Goal: Complete application form: Complete application form

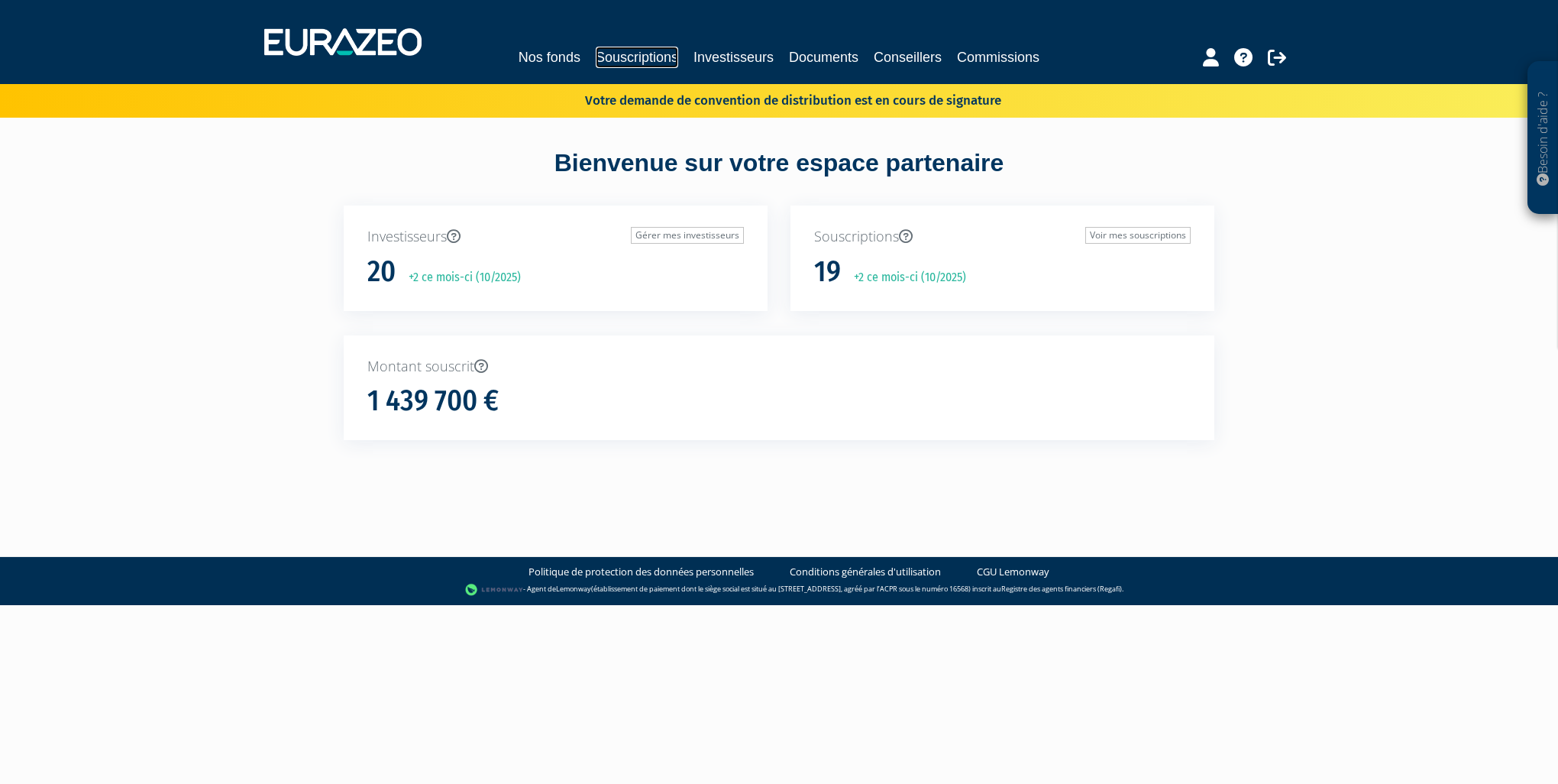
click at [645, 59] on link "Souscriptions" at bounding box center [636, 56] width 83 height 21
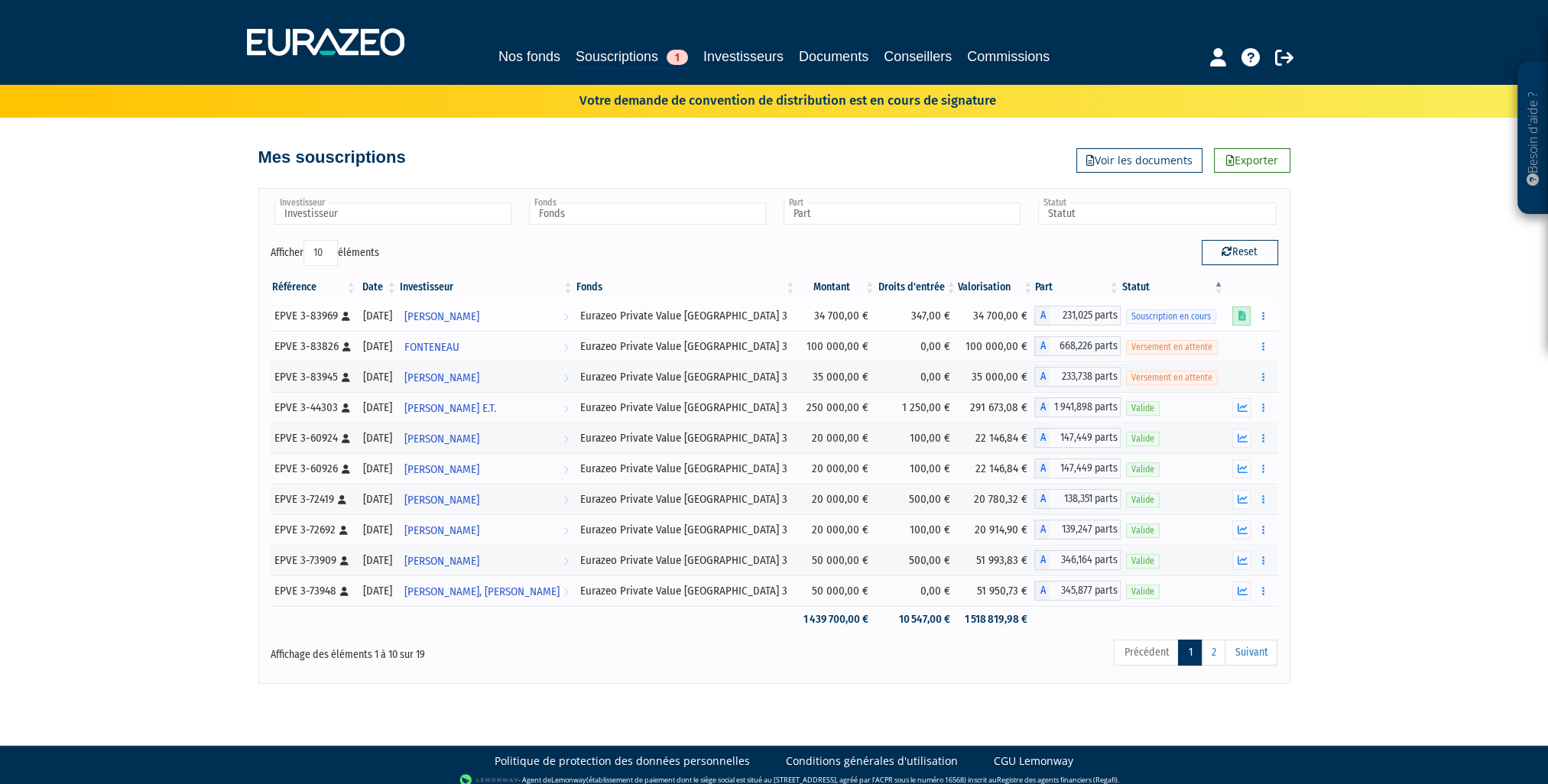
click at [1241, 318] on icon at bounding box center [1241, 315] width 7 height 10
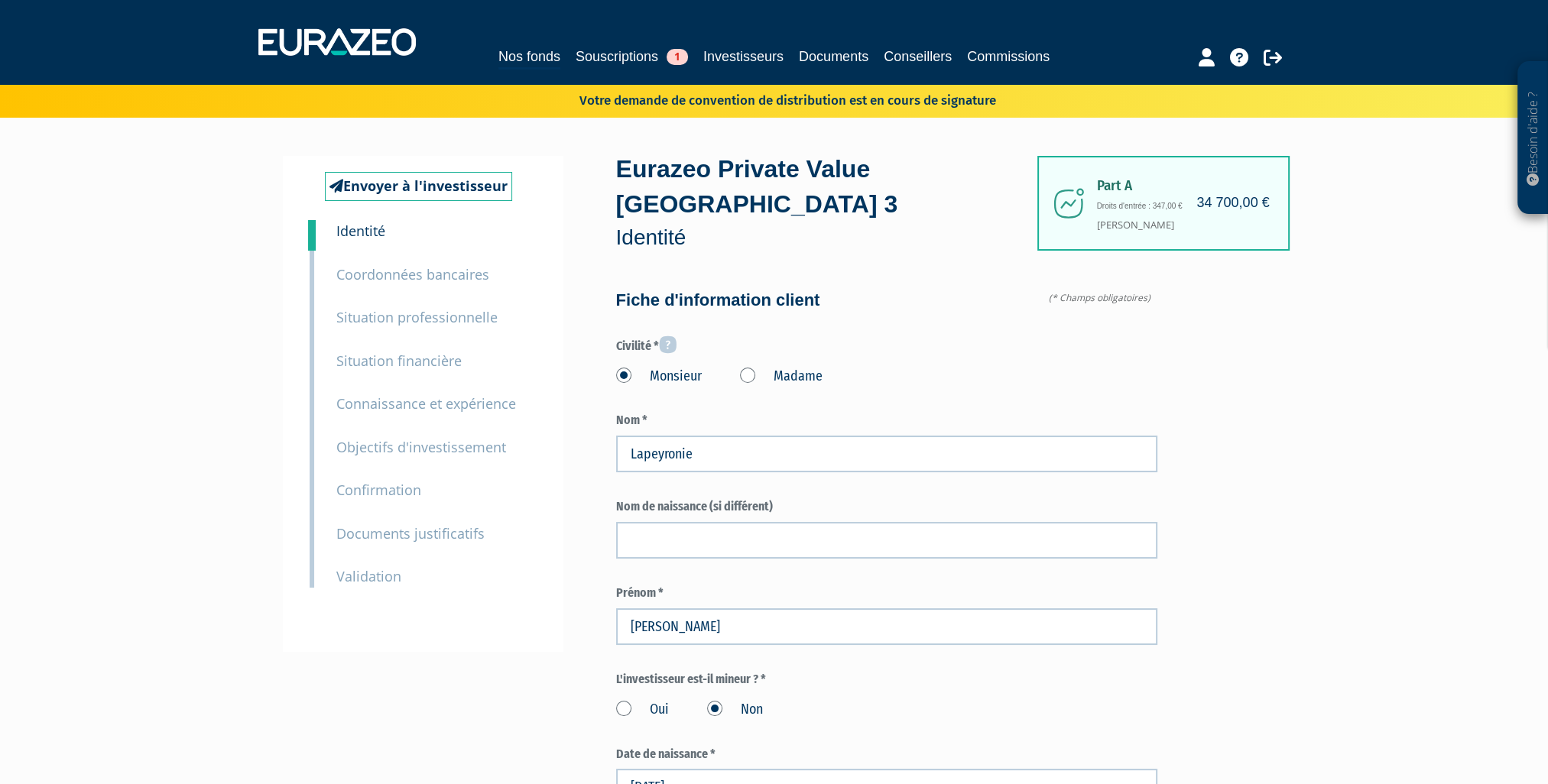
click at [428, 535] on small "Documents justificatifs" at bounding box center [410, 533] width 149 height 18
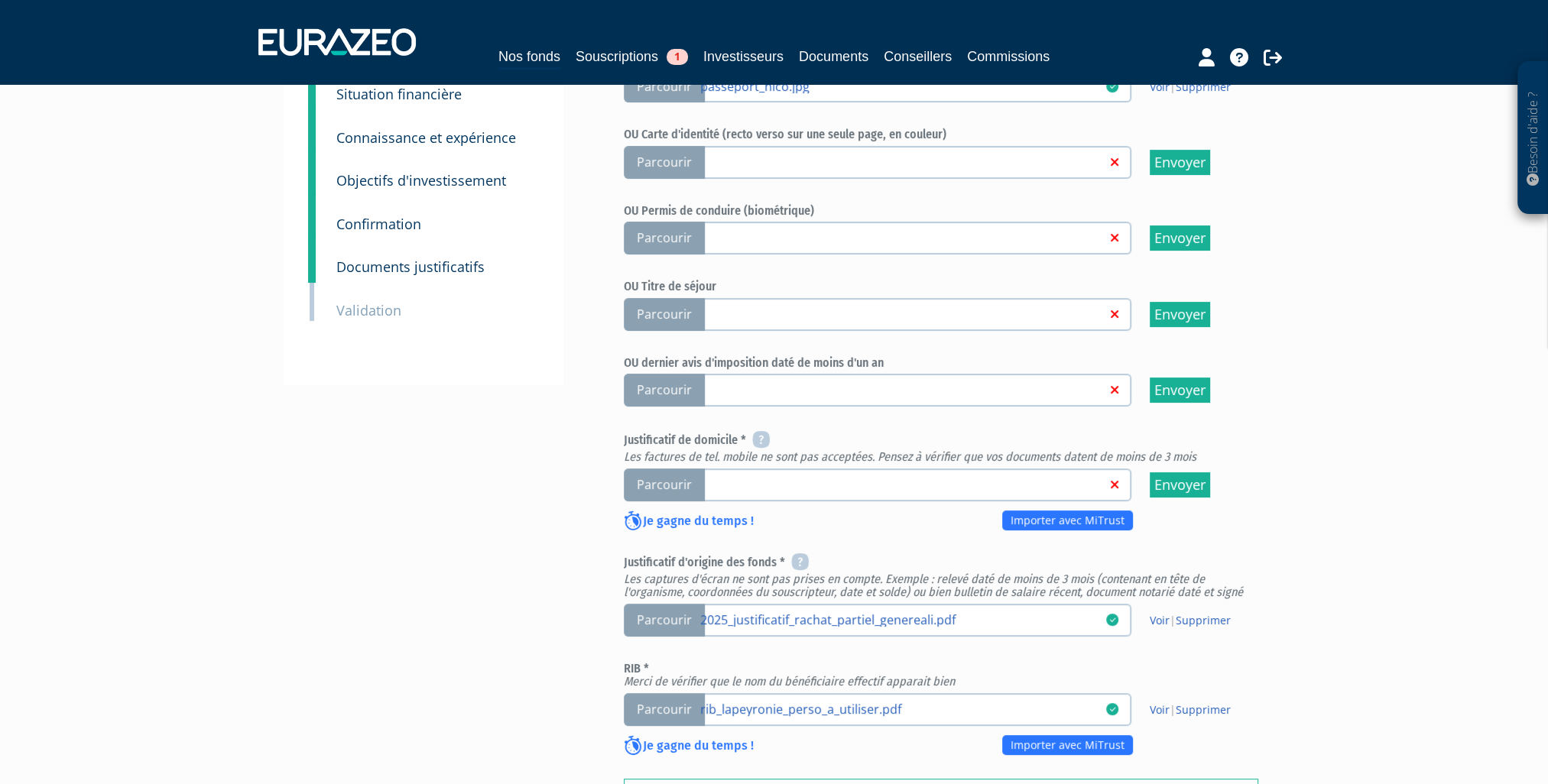
scroll to position [306, 0]
click at [669, 385] on span "Parcourir" at bounding box center [664, 389] width 81 height 33
click at [0, 0] on input "Parcourir" at bounding box center [0, 0] width 0 height 0
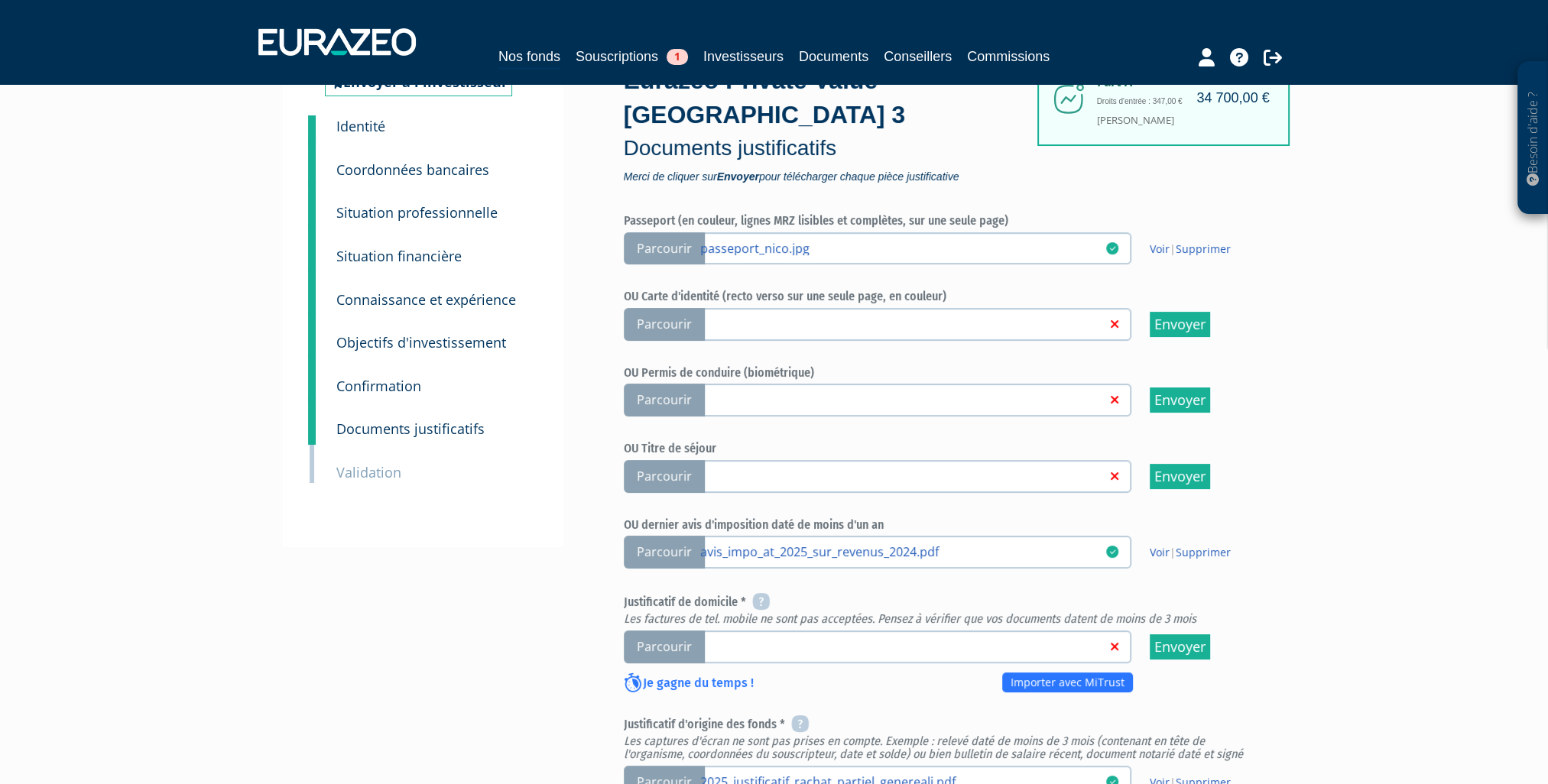
scroll to position [153, 0]
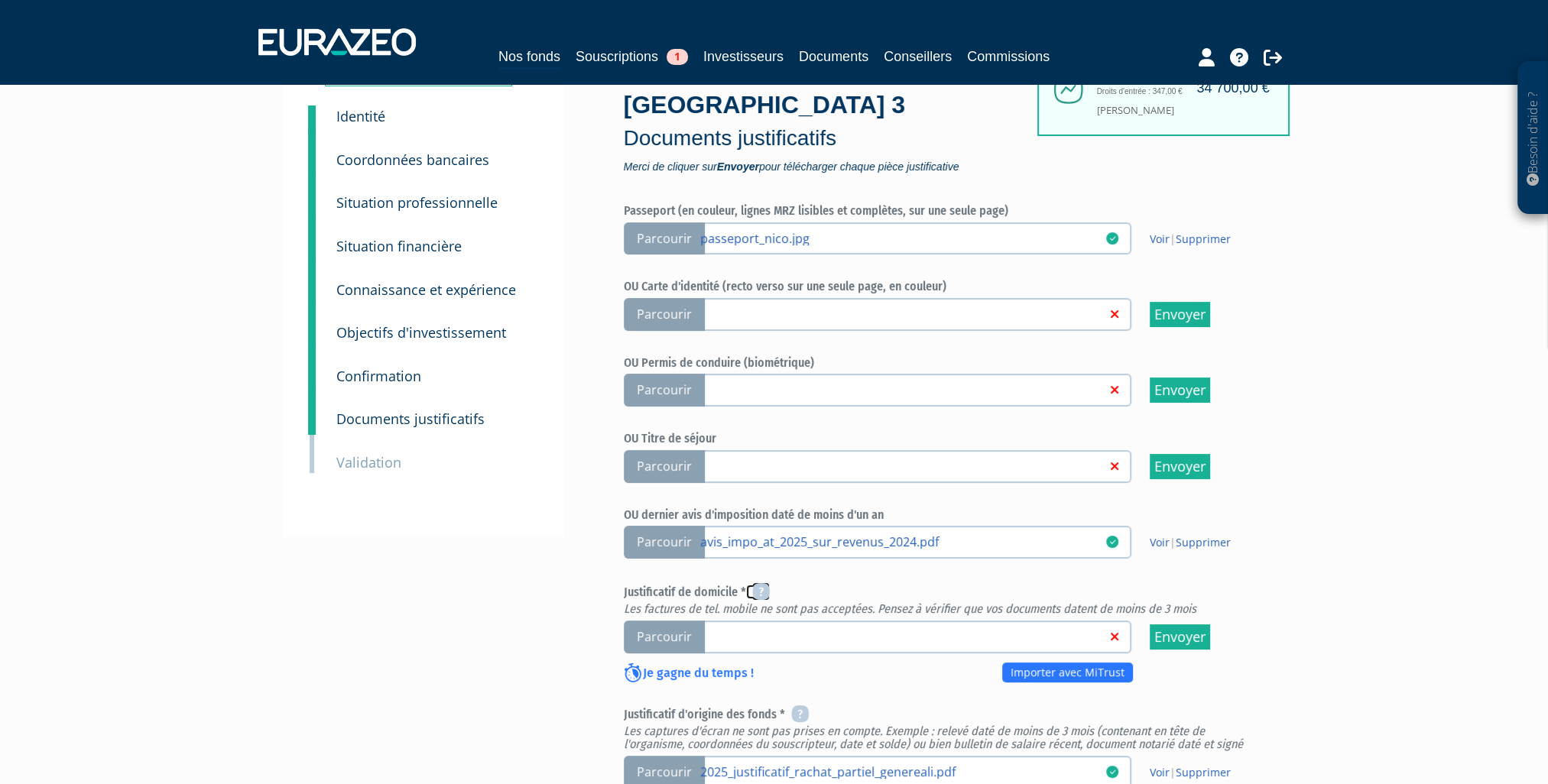
click at [761, 589] on icon at bounding box center [760, 591] width 17 height 18
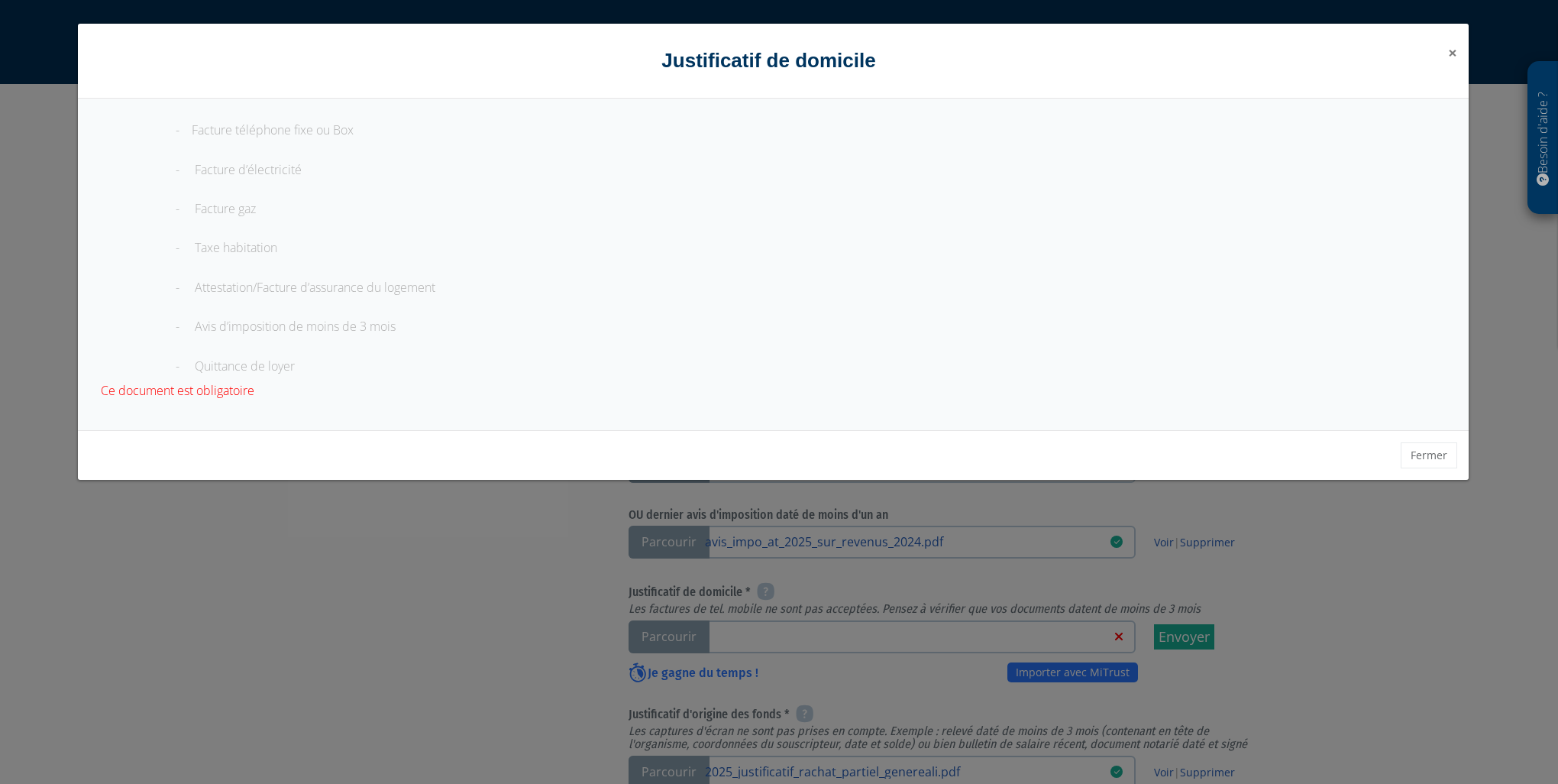
click at [1455, 54] on span "×" at bounding box center [1453, 52] width 9 height 21
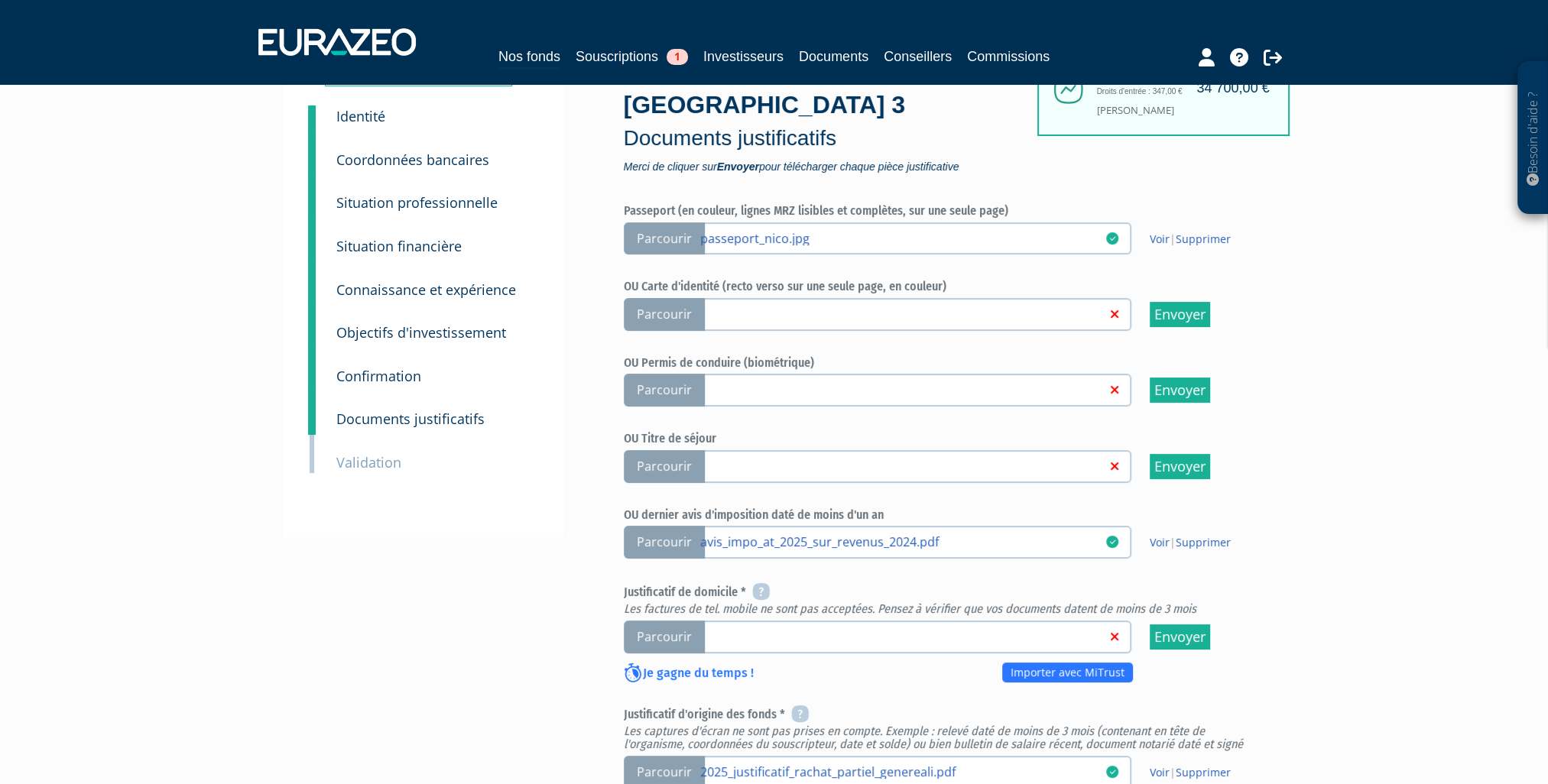
click at [659, 633] on span "Parcourir" at bounding box center [664, 636] width 81 height 33
click at [0, 0] on input "Parcourir" at bounding box center [0, 0] width 0 height 0
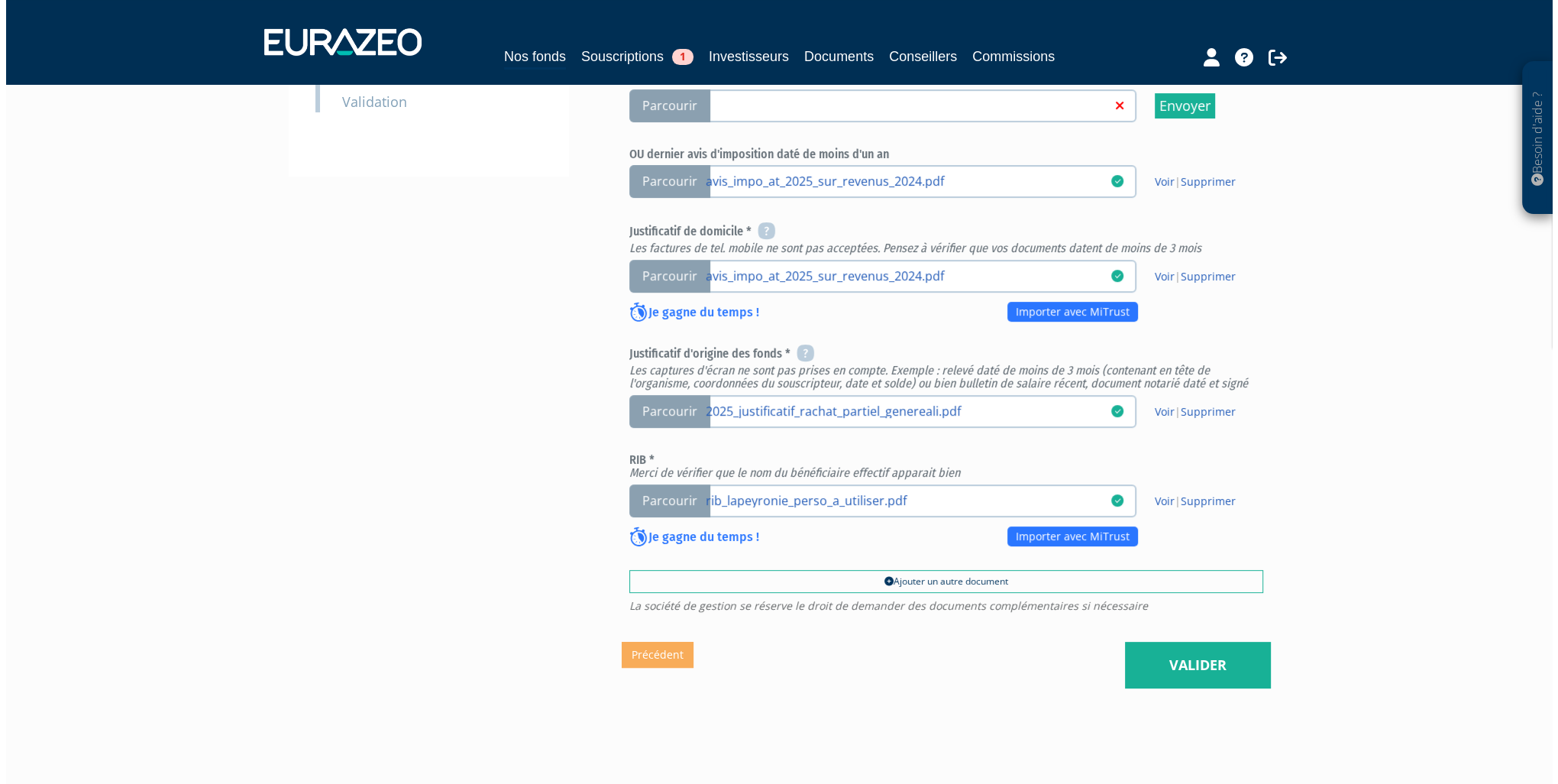
scroll to position [535, 0]
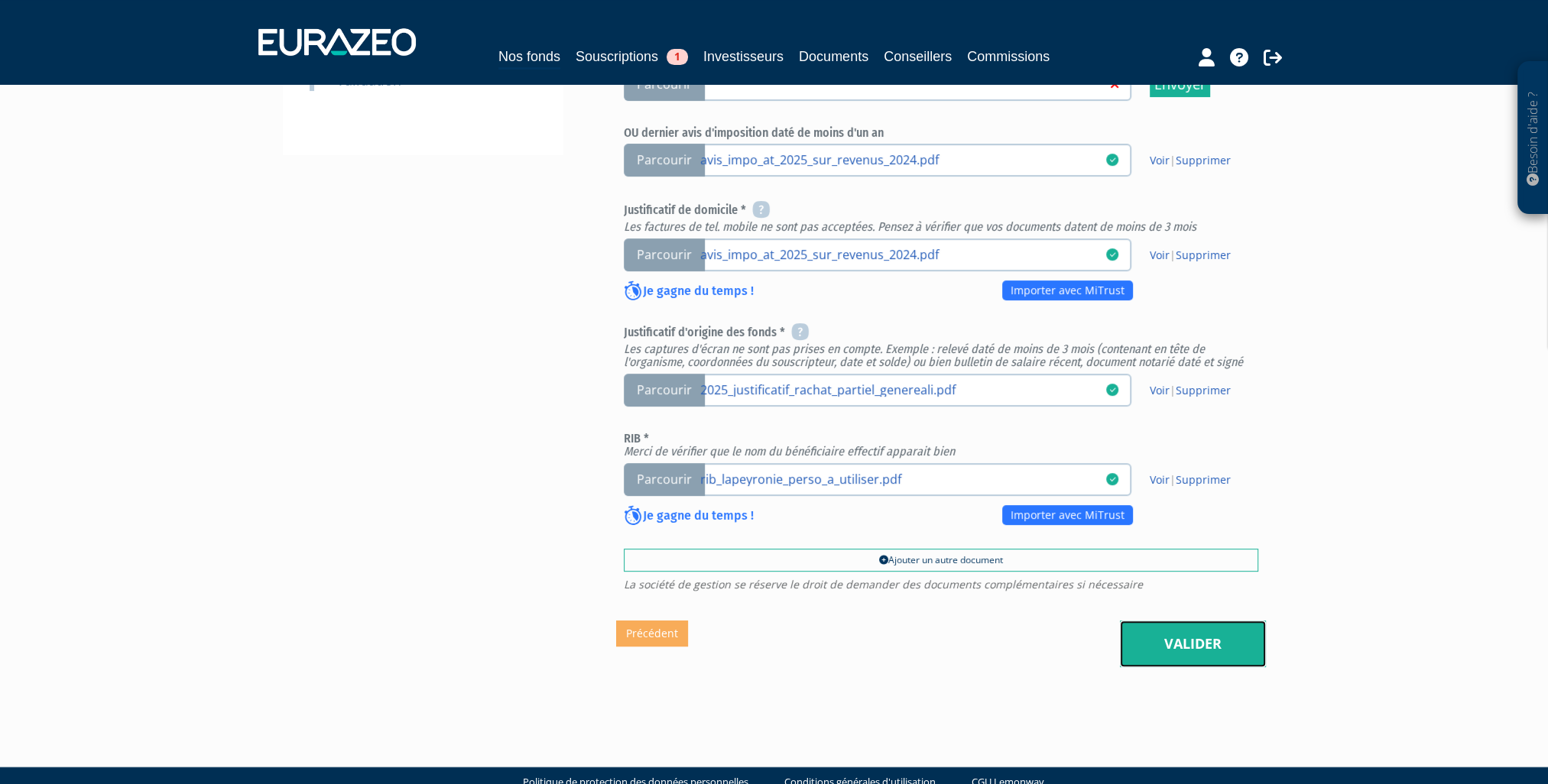
click at [1189, 647] on link "Valider" at bounding box center [1193, 644] width 146 height 47
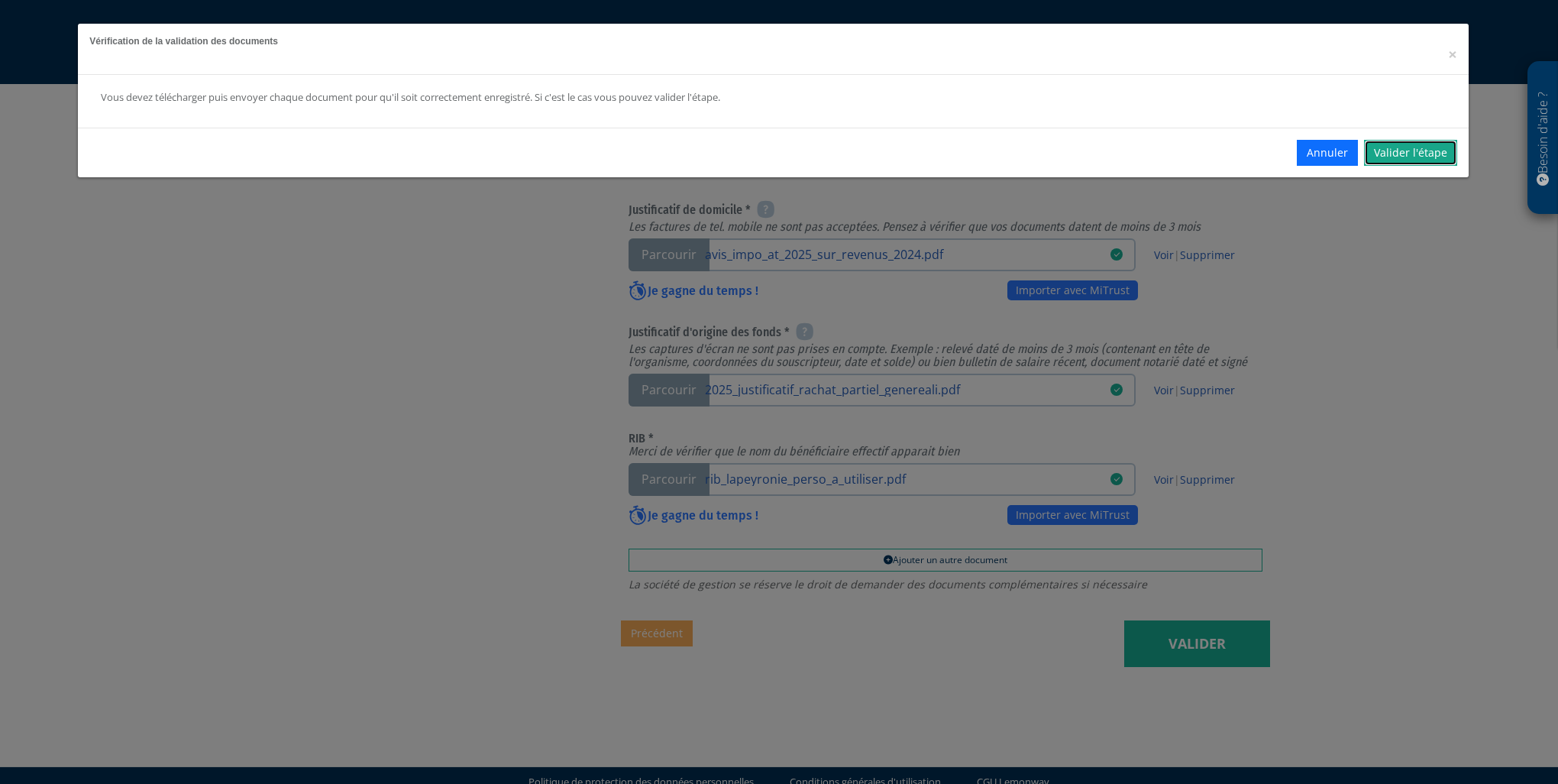
click at [1416, 148] on link "Valider l'étape" at bounding box center [1410, 153] width 93 height 26
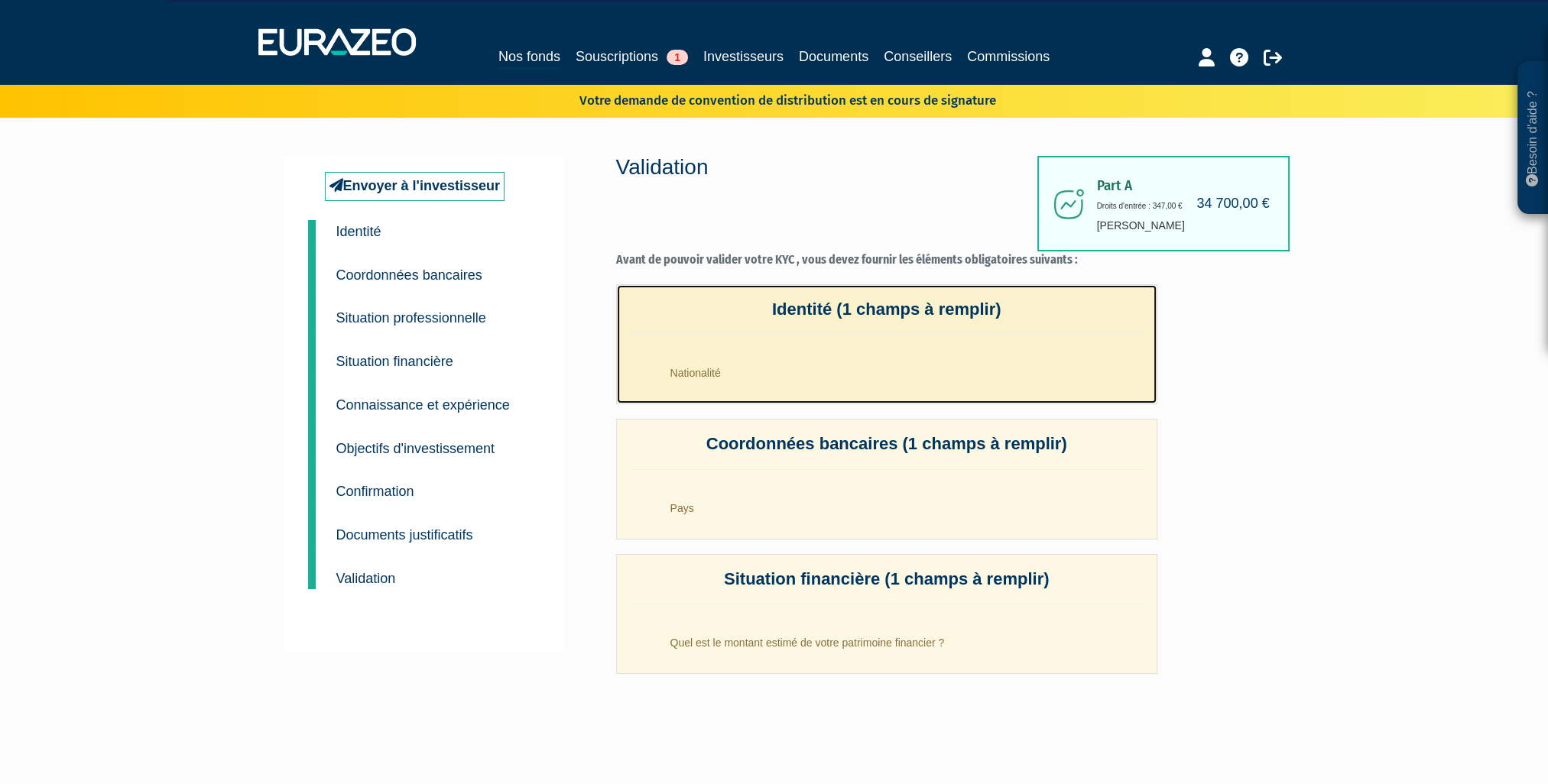
click at [700, 373] on li "Nationalité" at bounding box center [902, 369] width 487 height 38
click at [703, 370] on li "Nationalité" at bounding box center [902, 369] width 487 height 38
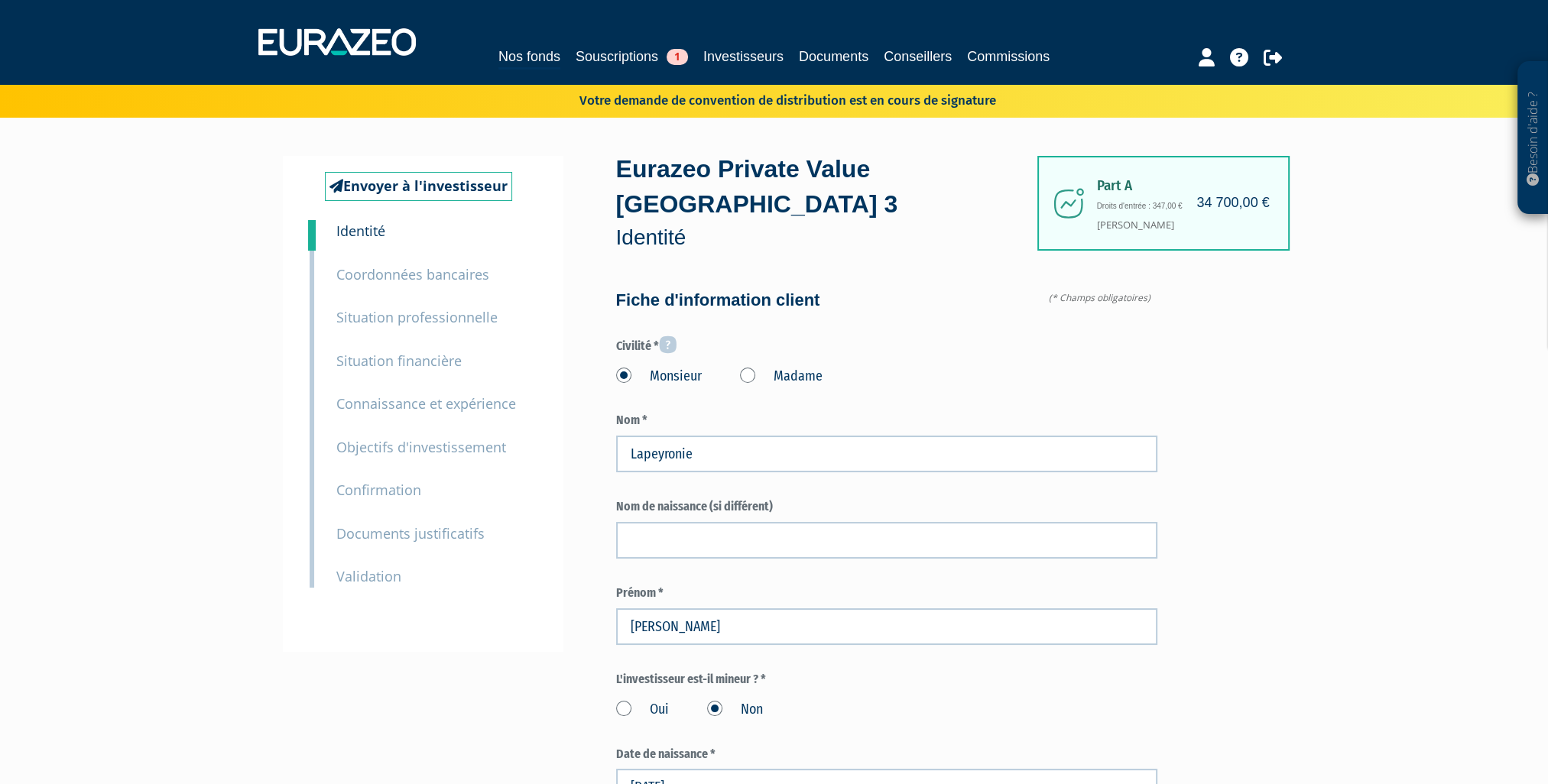
scroll to position [535, 0]
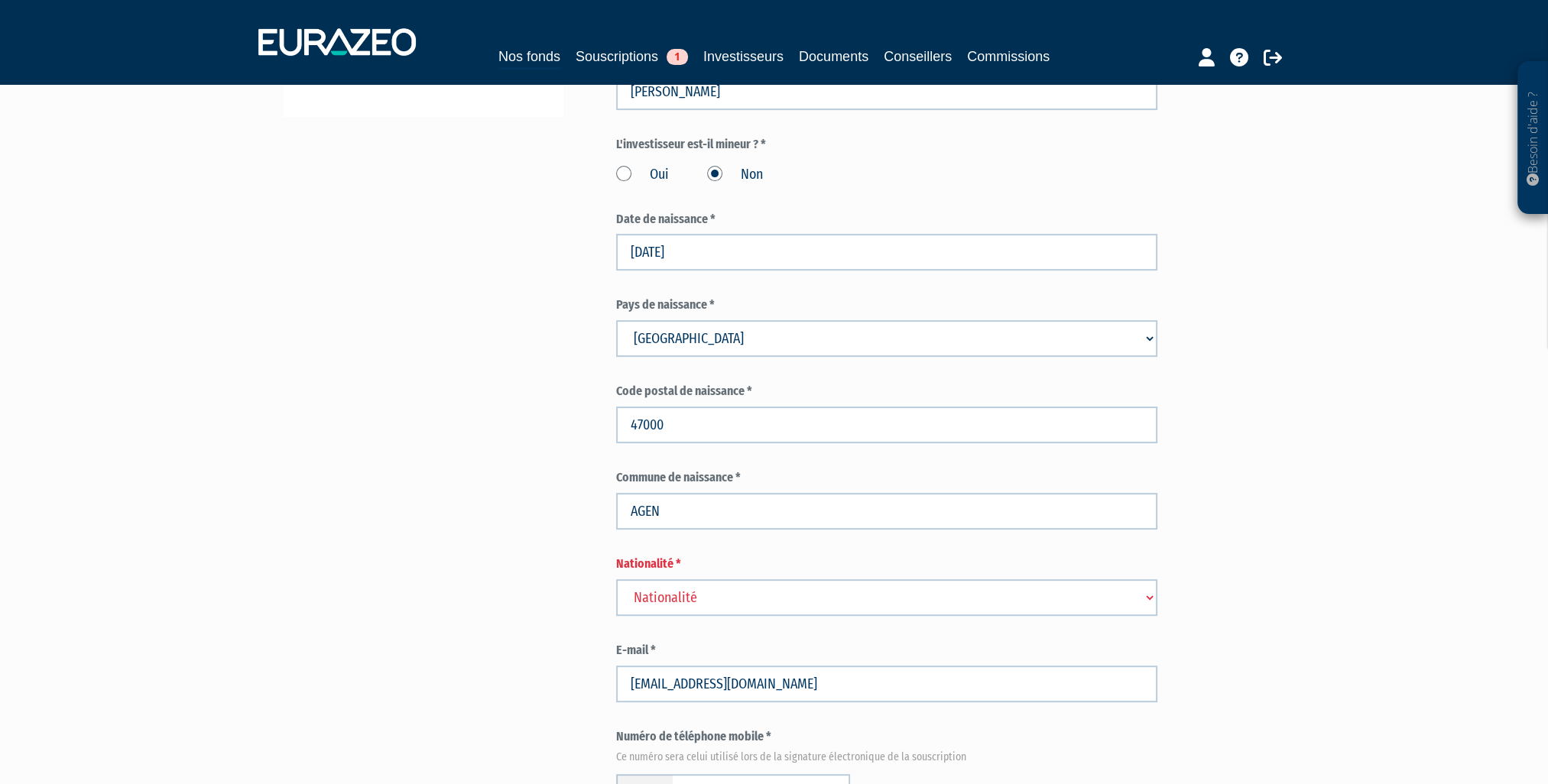
click at [712, 599] on select "Nationalité Afghanistan Afrique du Sud Albanie Algérie Allemagne Andorre" at bounding box center [887, 597] width 541 height 36
select select "75"
click at [616, 579] on select "Nationalité Afghanistan Afrique du Sud Albanie Algérie Allemagne Andorre" at bounding box center [887, 597] width 541 height 36
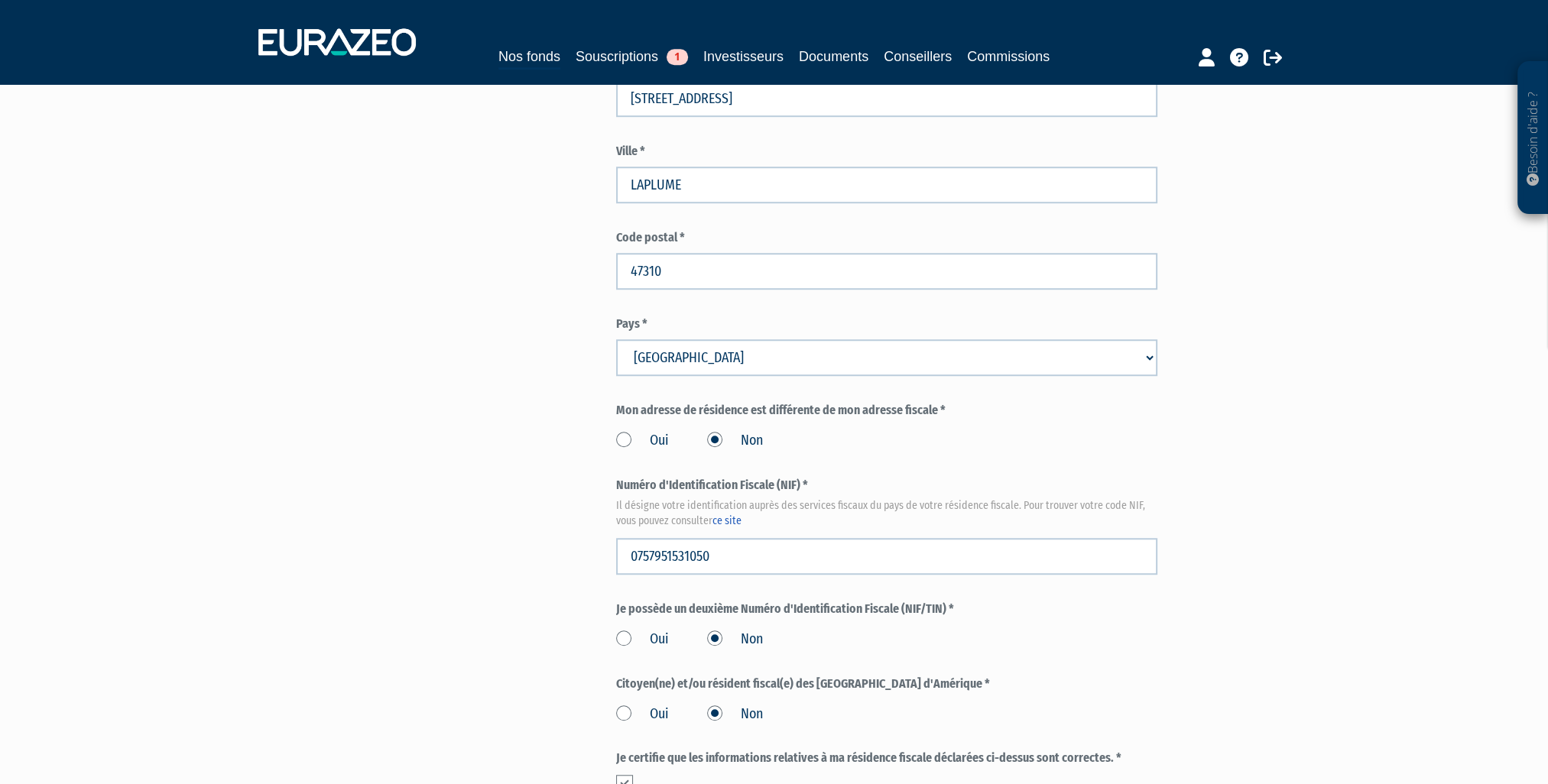
scroll to position [1681, 0]
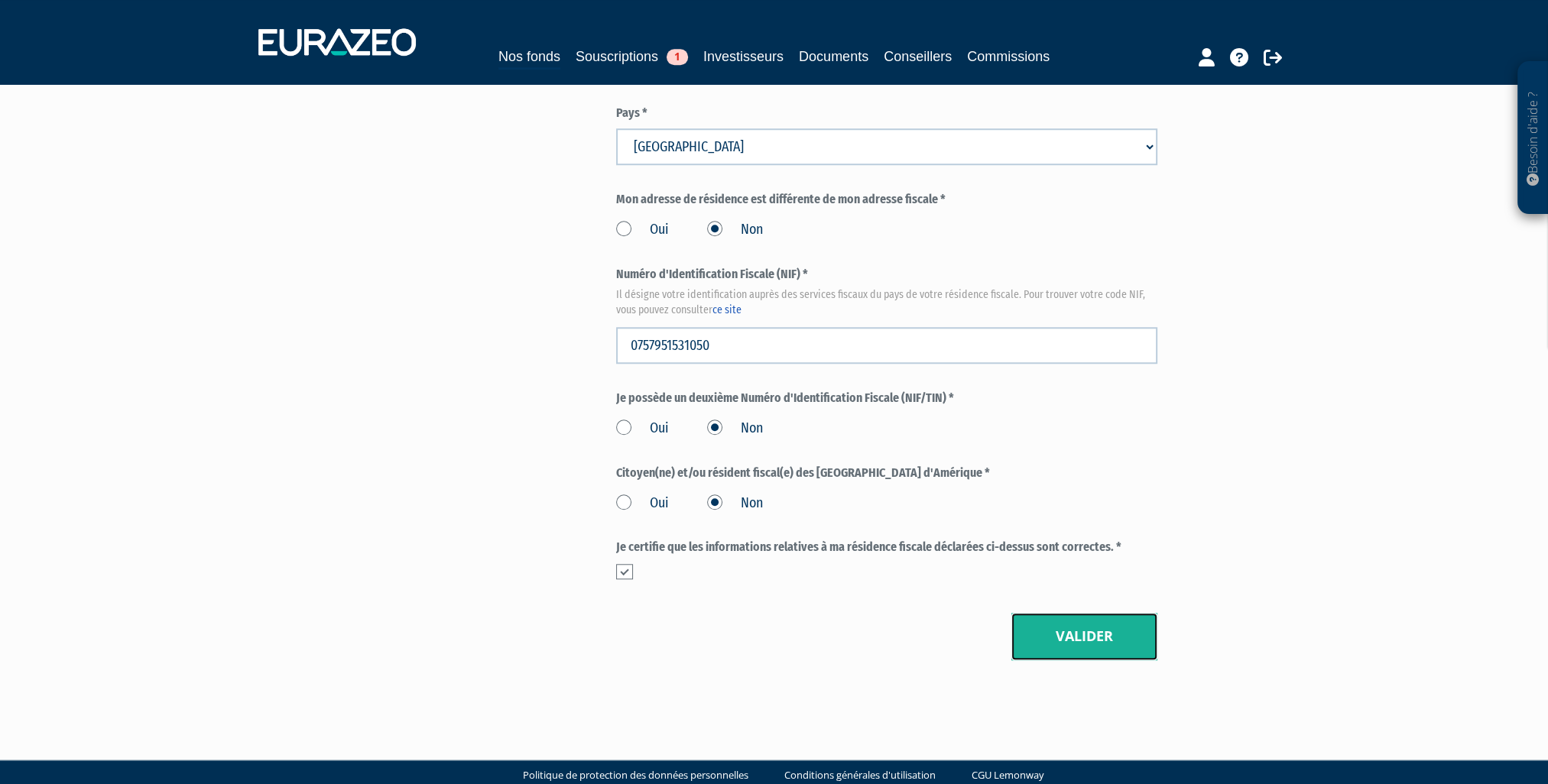
click at [1080, 643] on button "Valider" at bounding box center [1084, 636] width 146 height 47
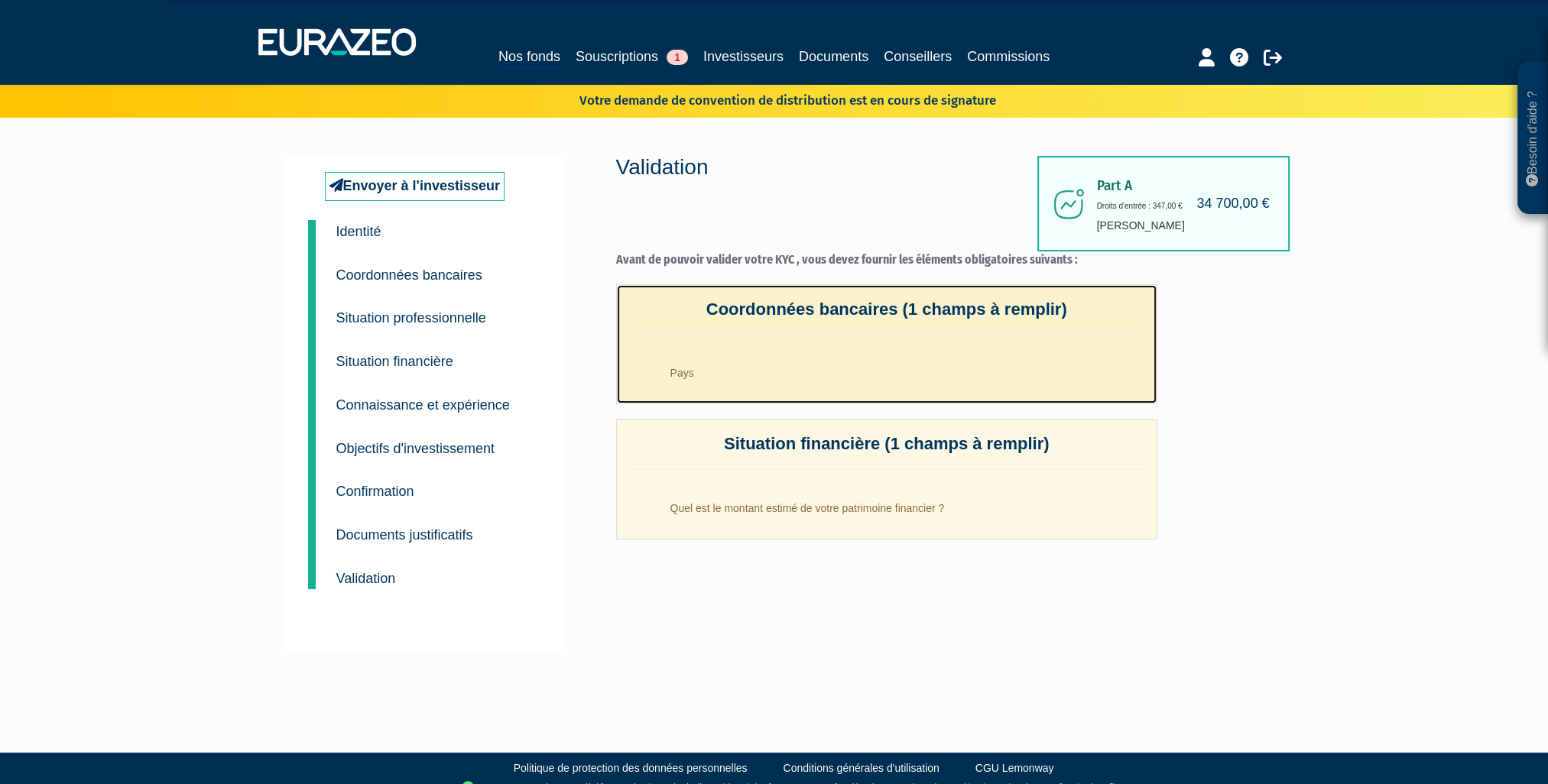
click at [746, 350] on li "Pays" at bounding box center [902, 369] width 487 height 38
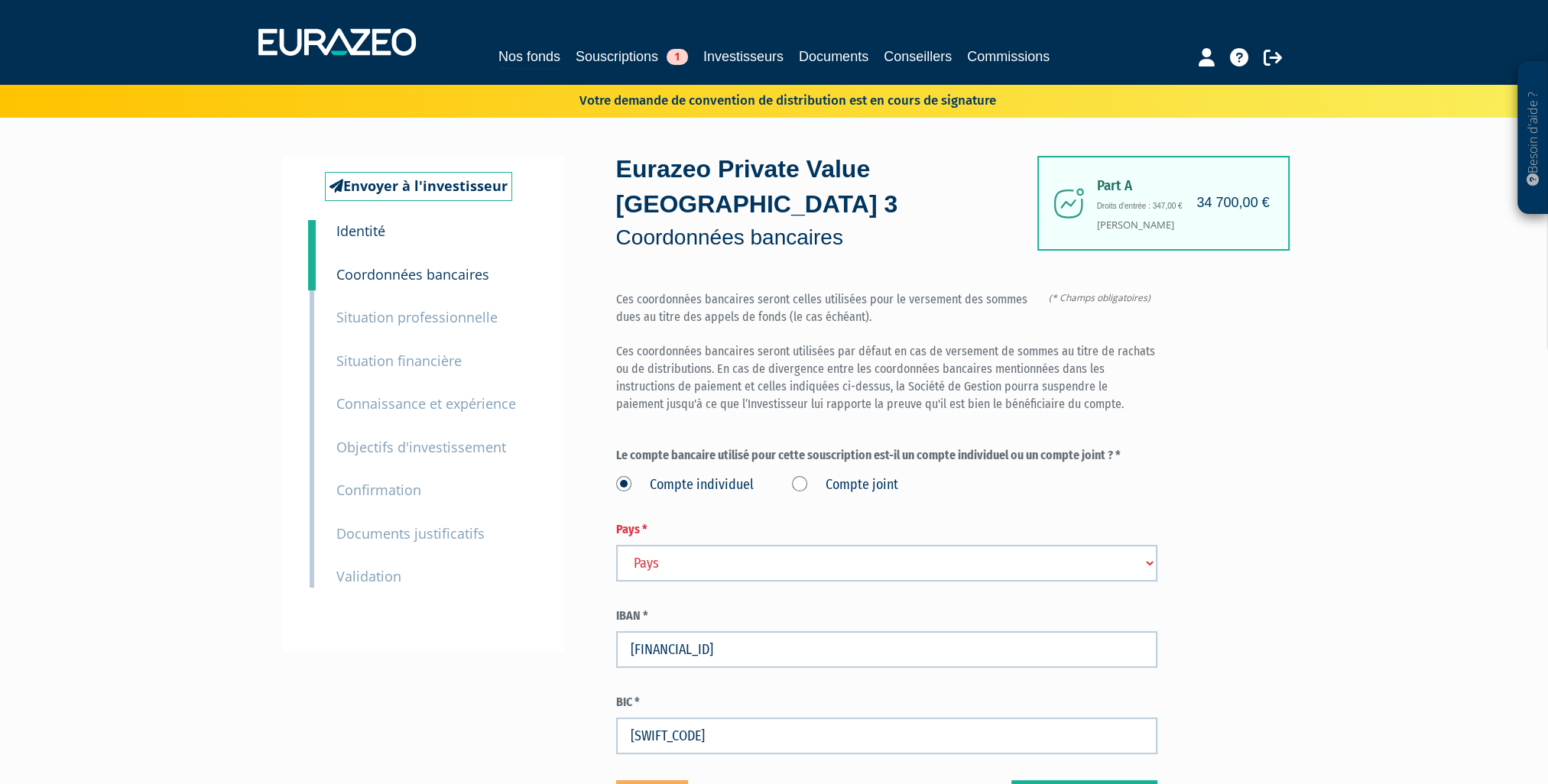
click at [726, 568] on select "Pays [GEOGRAPHIC_DATA] [GEOGRAPHIC_DATA] [GEOGRAPHIC_DATA] [GEOGRAPHIC_DATA] [G…" at bounding box center [887, 563] width 541 height 36
select select "75"
click at [616, 545] on select "Pays Afghanistan Afrique du Sud Albanie Algérie Allemagne Andorre" at bounding box center [887, 563] width 541 height 36
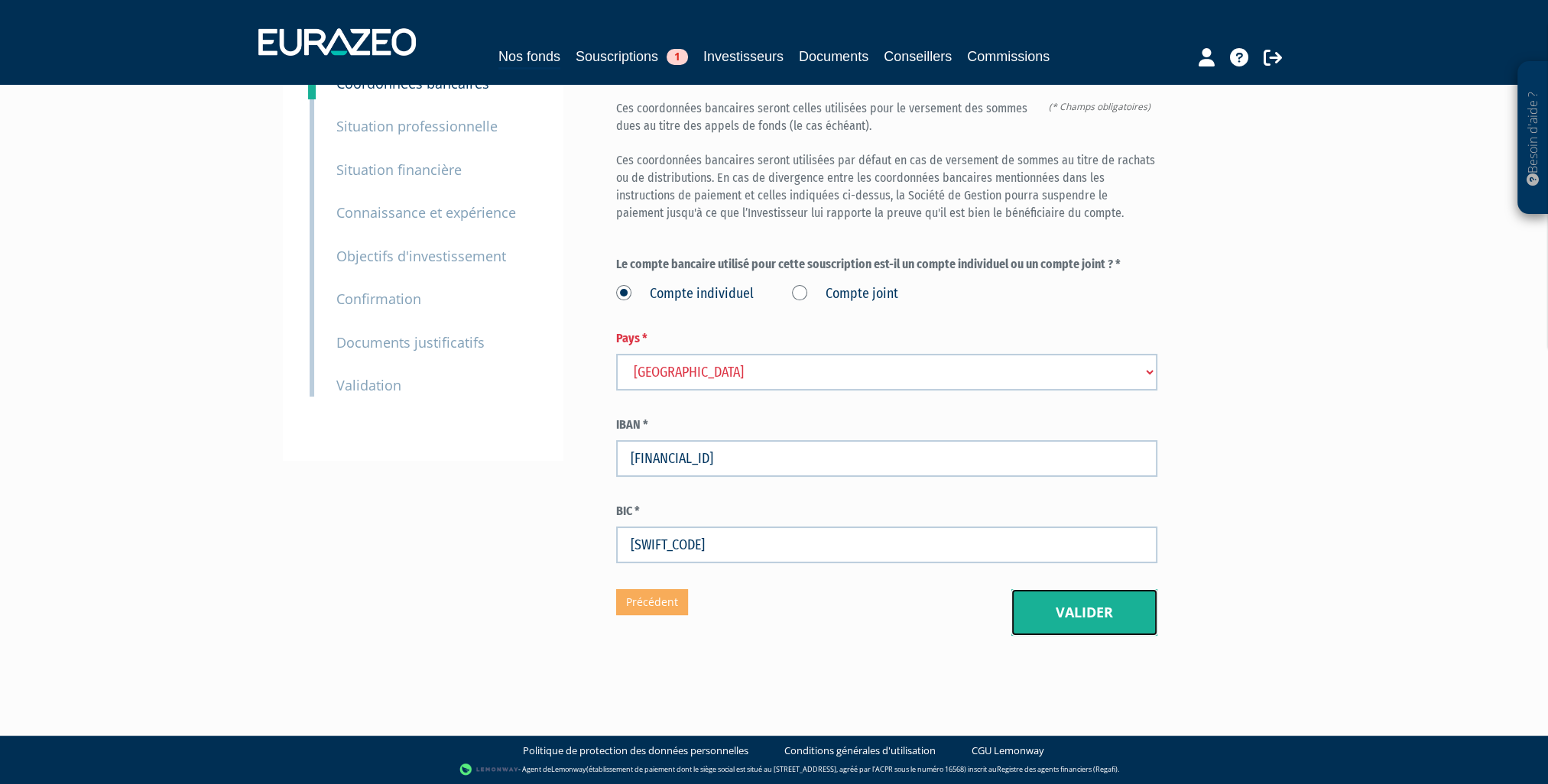
click at [1080, 616] on button "Valider" at bounding box center [1084, 613] width 146 height 47
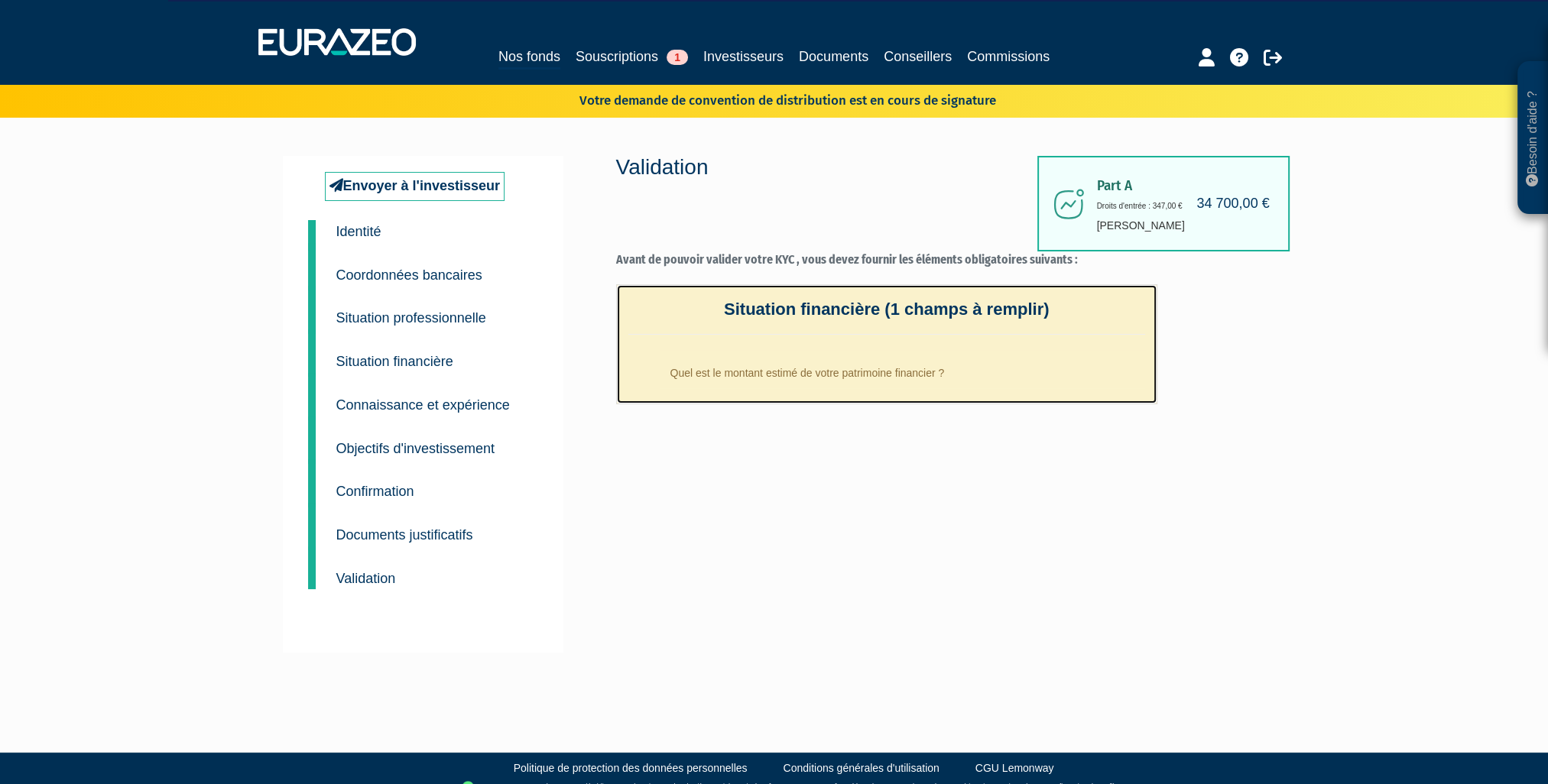
click at [837, 374] on li "Quel est le montant estimé de votre patrimoine financier ?" at bounding box center [902, 369] width 487 height 38
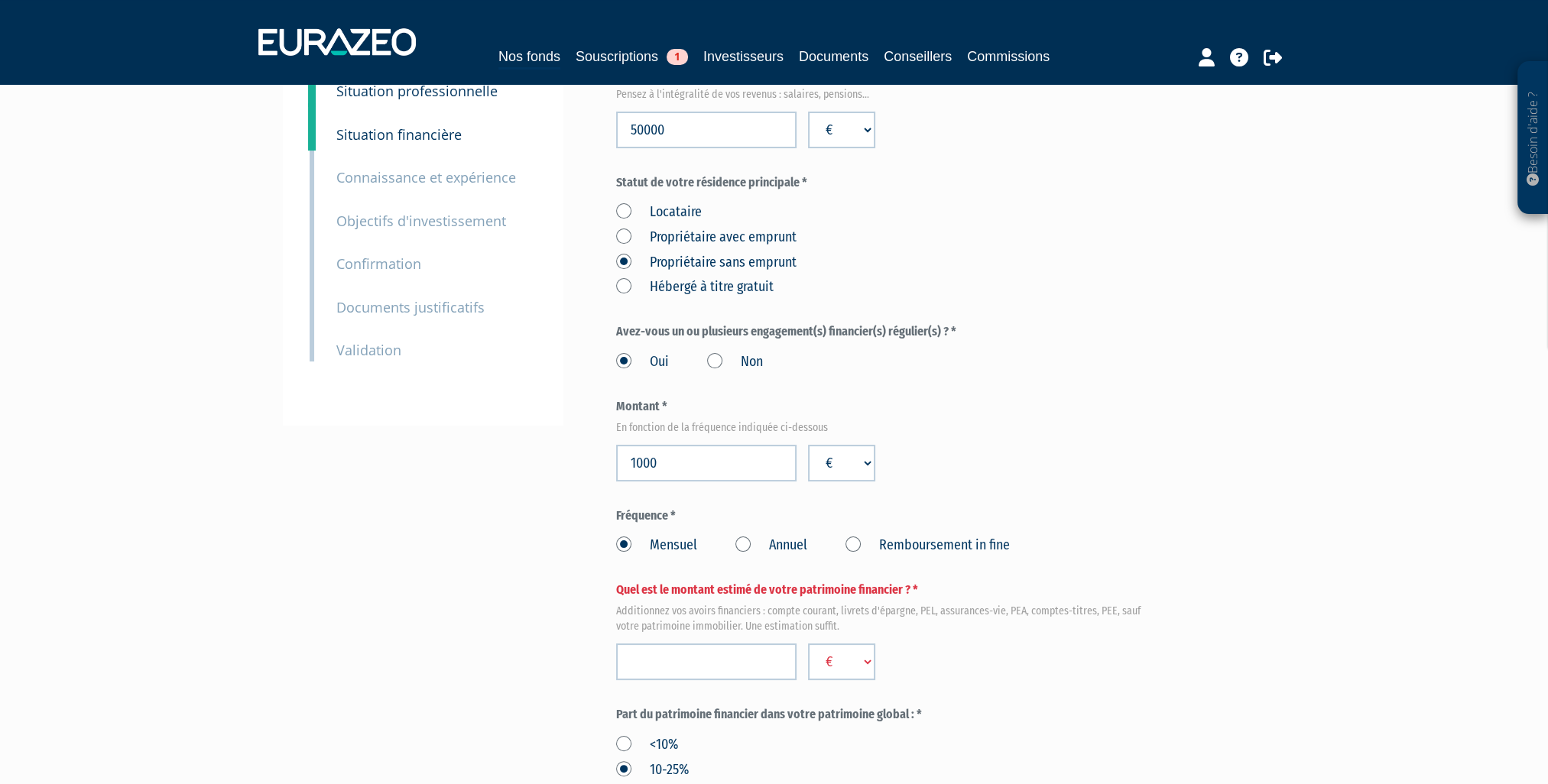
scroll to position [458, 0]
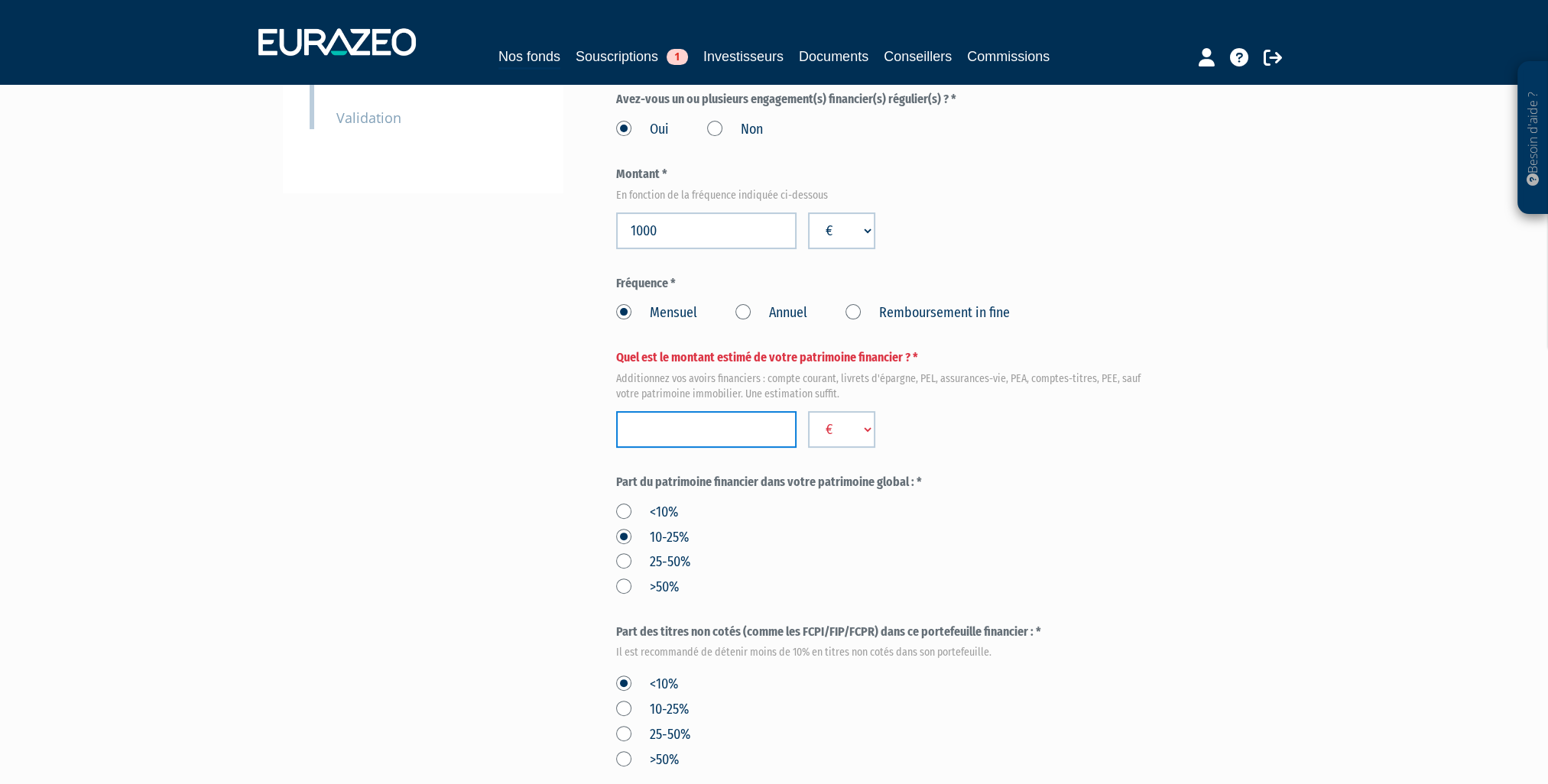
click at [732, 429] on input "number" at bounding box center [706, 429] width 180 height 36
click at [776, 429] on input "-1" at bounding box center [706, 429] width 180 height 36
drag, startPoint x: 667, startPoint y: 417, endPoint x: 605, endPoint y: 430, distance: 63.3
click at [605, 430] on div "Envoyer à l'investisseur 1 Identité 2 Coordonnées bancaires 3 Situation profess…" at bounding box center [774, 452] width 960 height 1508
type input "600000"
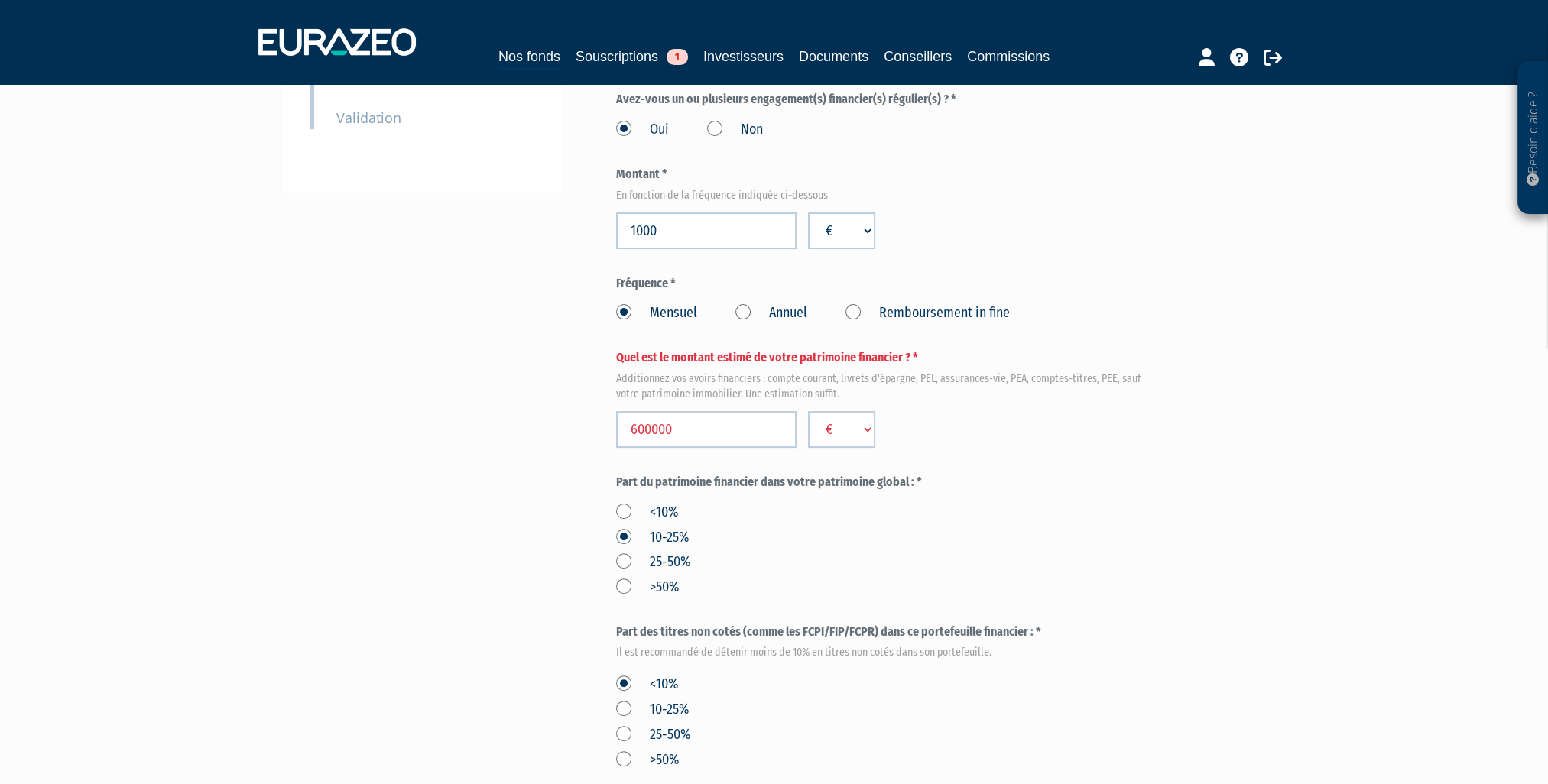
click at [1206, 491] on div "Part A 34 700,00 € Droits d'entrée : 347,00 € Nicolas Lapeyronie Eurazeo Privat…" at bounding box center [940, 452] width 650 height 1508
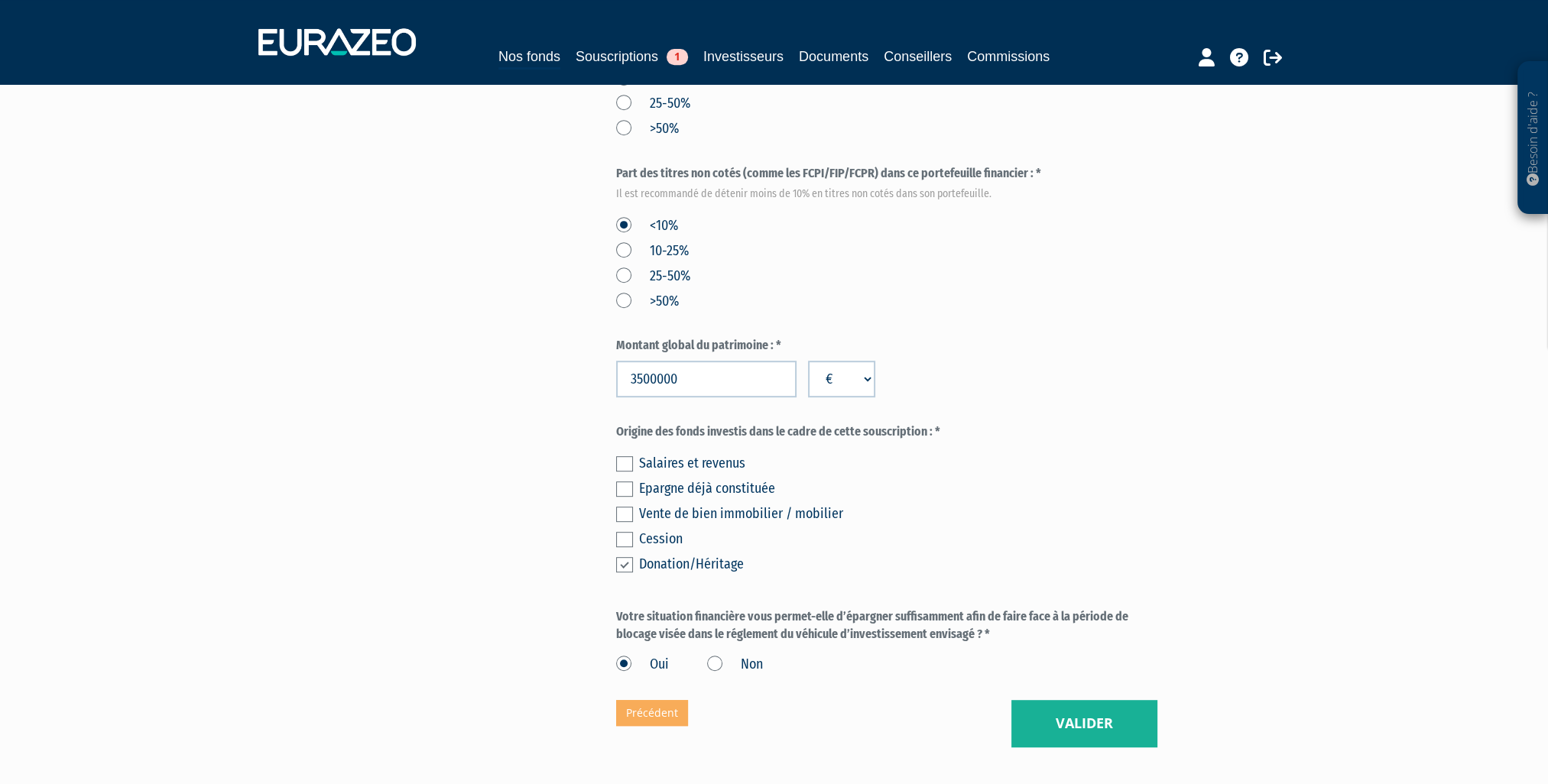
scroll to position [1028, 0]
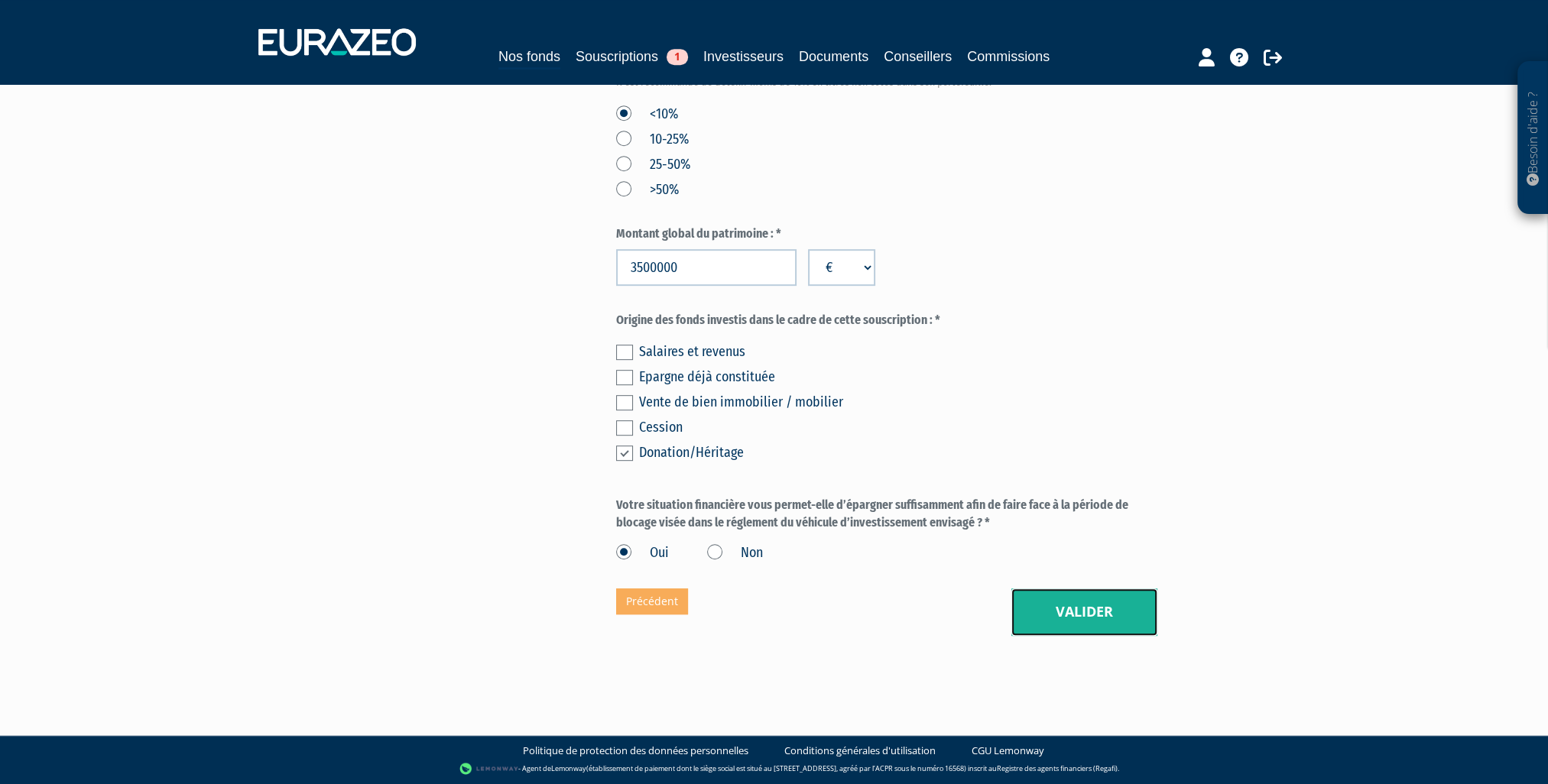
click at [1084, 622] on button "Valider" at bounding box center [1084, 612] width 146 height 47
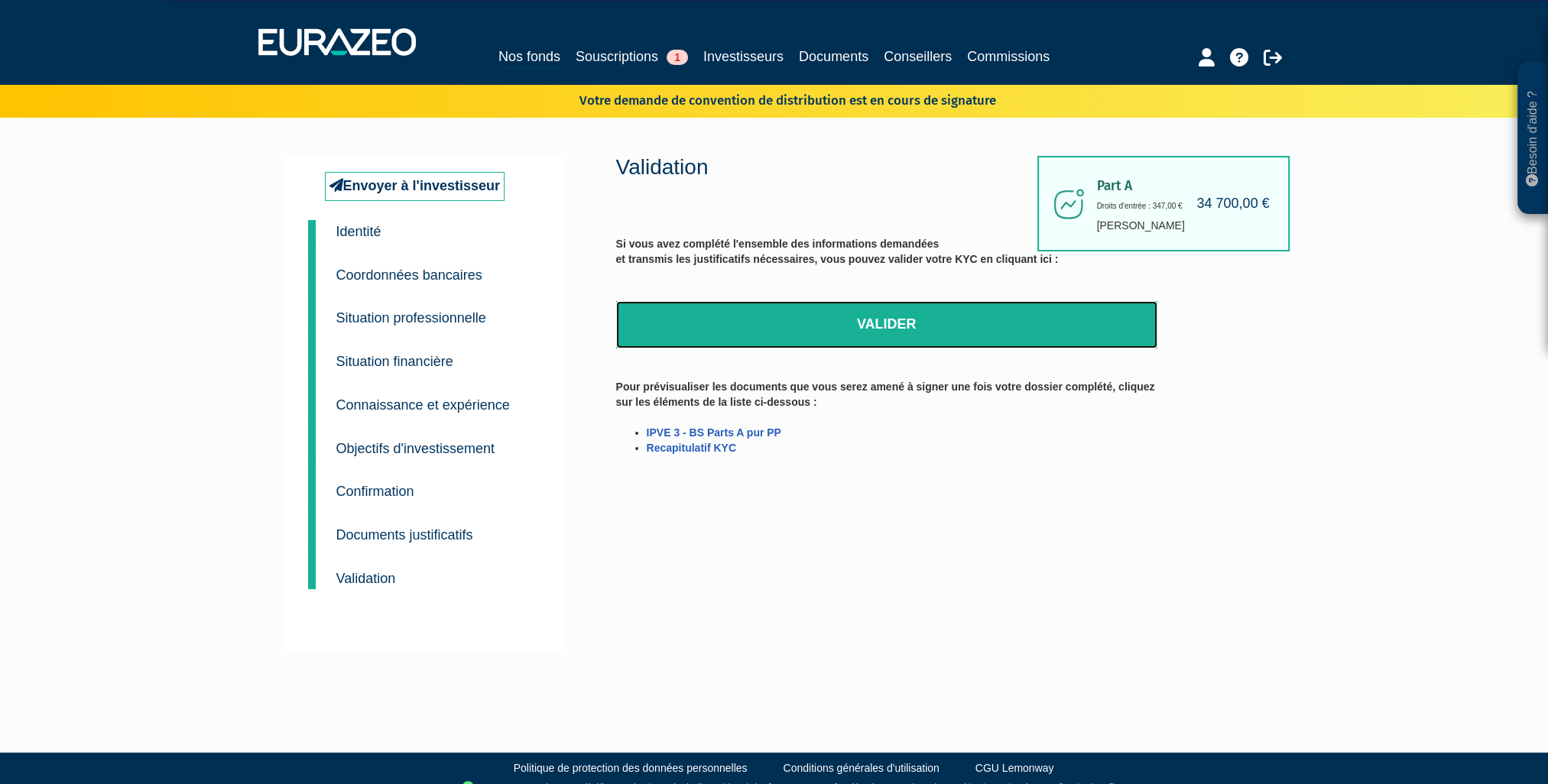
click at [890, 328] on link "Valider" at bounding box center [887, 325] width 541 height 47
